Goal: Find specific page/section: Find specific page/section

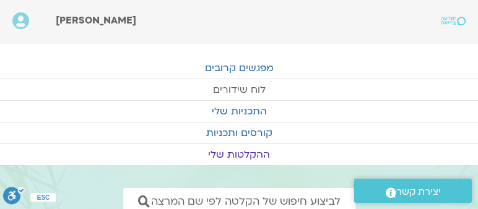
drag, startPoint x: 243, startPoint y: 88, endPoint x: 237, endPoint y: 95, distance: 10.1
click at [243, 88] on link "לוח שידורים" at bounding box center [239, 89] width 478 height 21
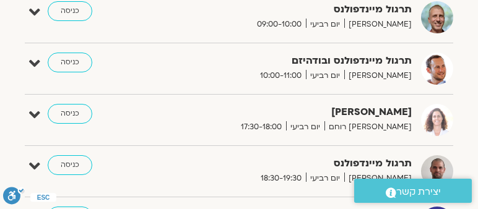
scroll to position [920, 0]
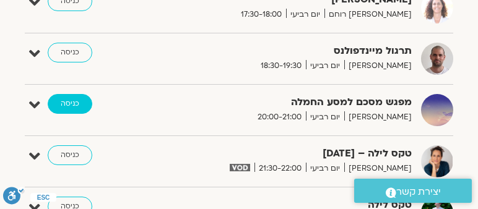
click at [68, 97] on link "כניסה" at bounding box center [70, 104] width 45 height 20
click at [68, 95] on link "כניסה" at bounding box center [70, 104] width 45 height 20
